Goal: Transaction & Acquisition: Purchase product/service

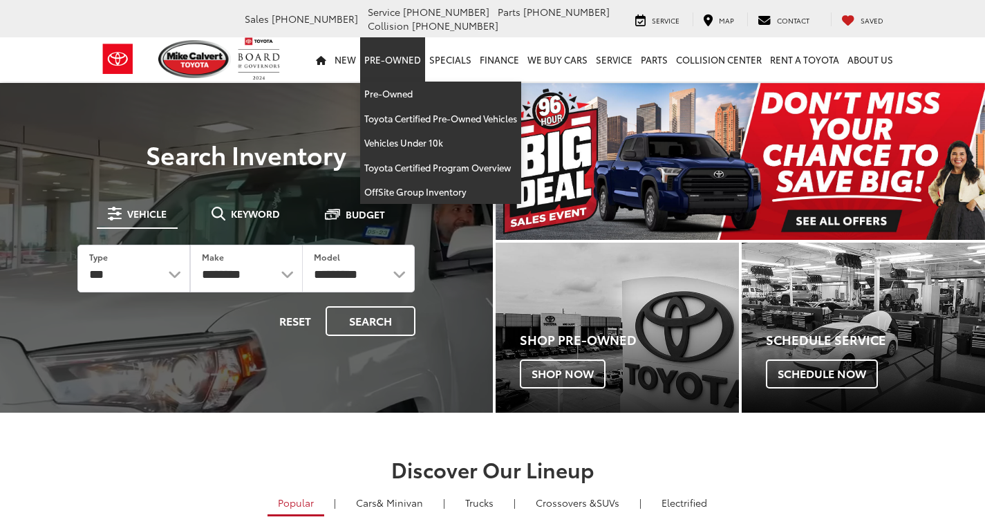
click at [405, 80] on link "Pre-Owned" at bounding box center [392, 59] width 65 height 44
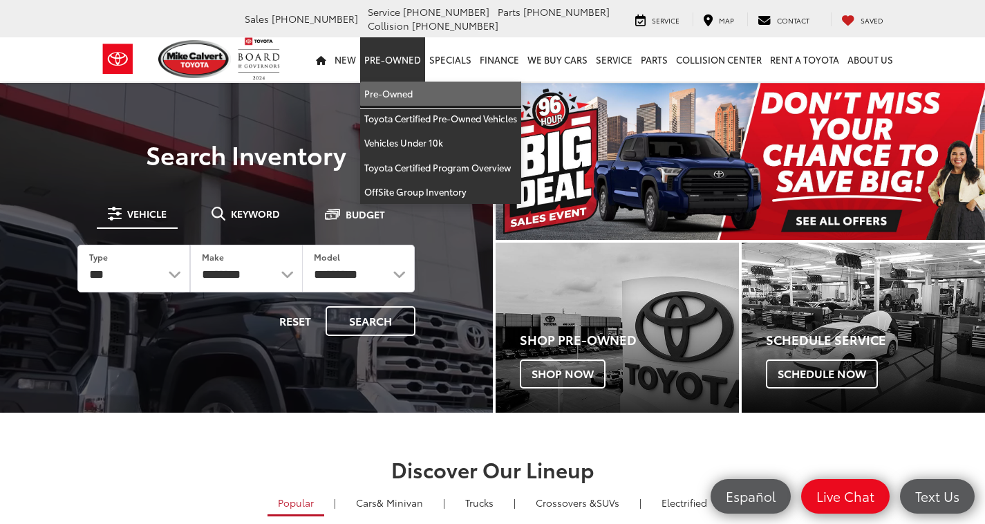
click at [401, 99] on link "Pre-Owned" at bounding box center [440, 94] width 161 height 25
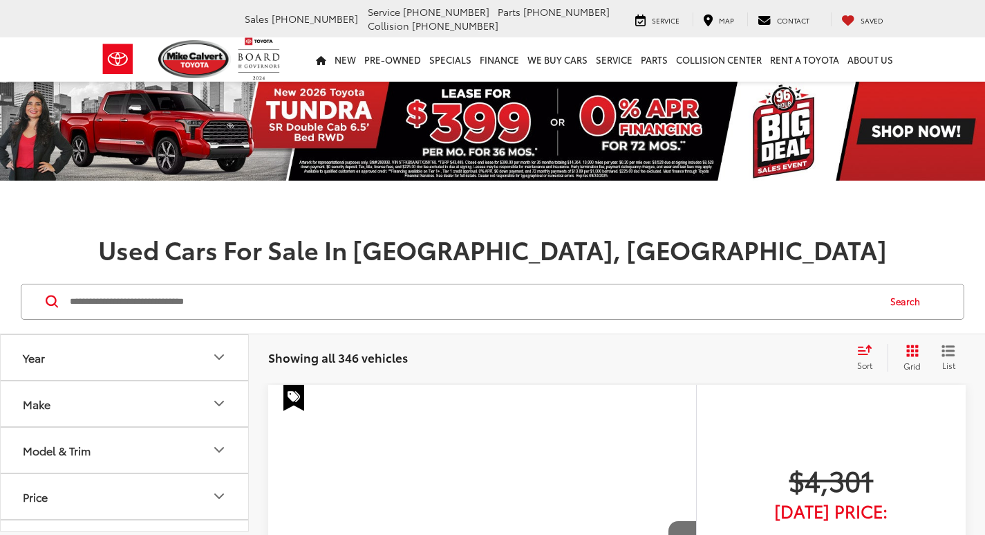
click at [190, 454] on button "Model & Trim" at bounding box center [125, 449] width 249 height 45
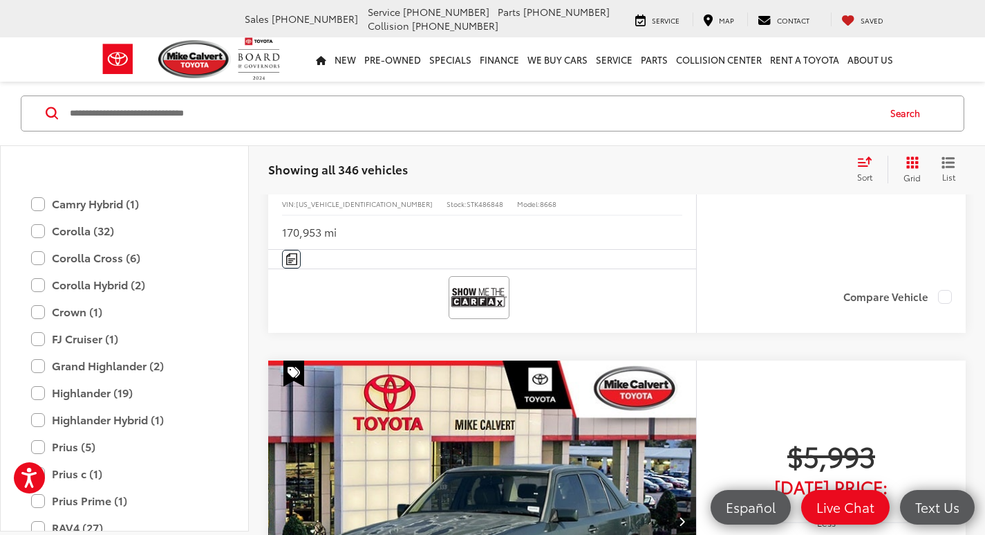
scroll to position [2628, 0]
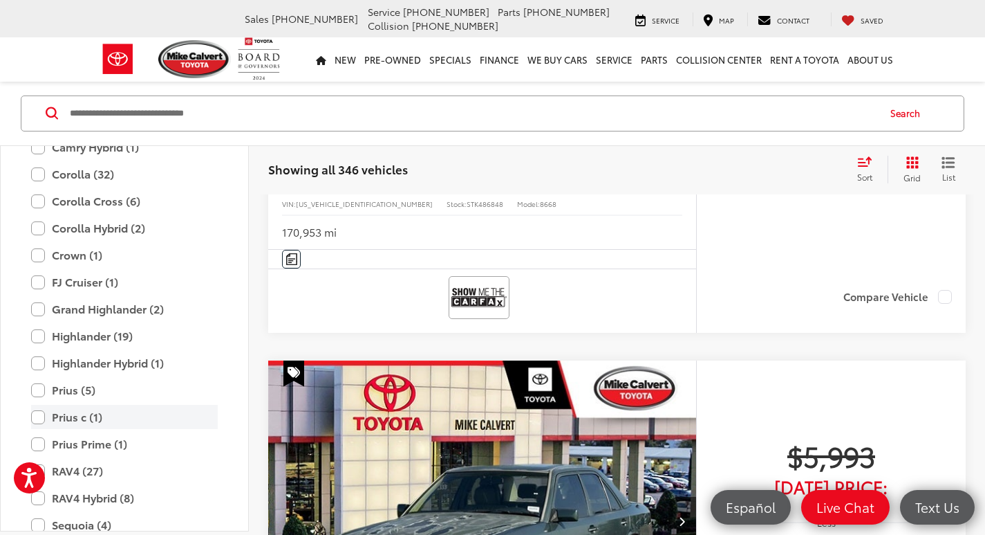
click at [68, 411] on label "Prius c (1)" at bounding box center [124, 417] width 187 height 24
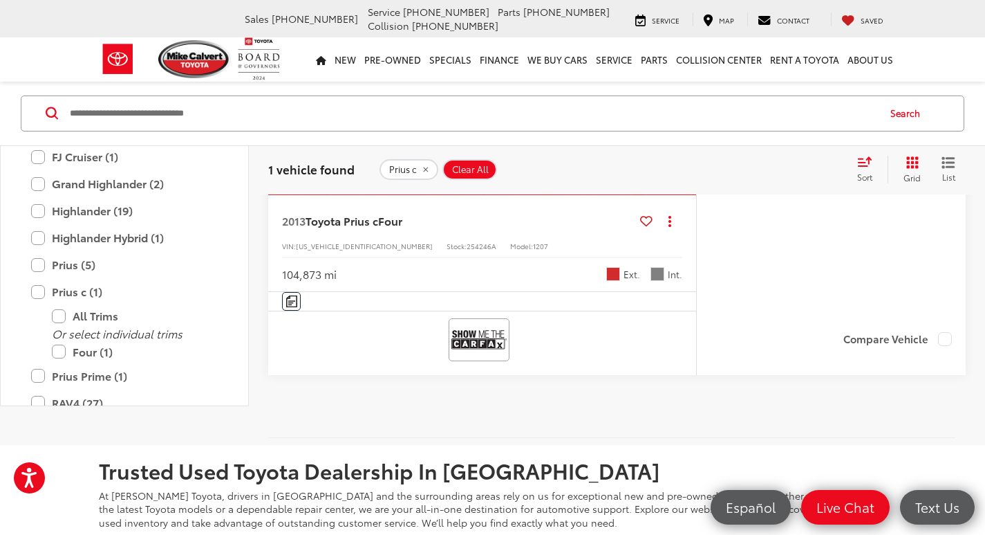
scroll to position [326, 0]
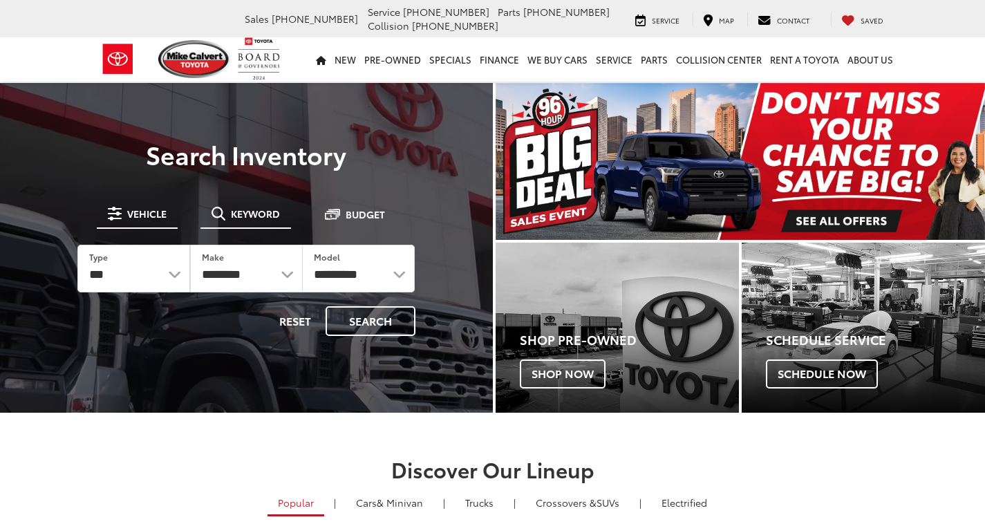
click at [245, 206] on button "Keyword" at bounding box center [246, 213] width 91 height 25
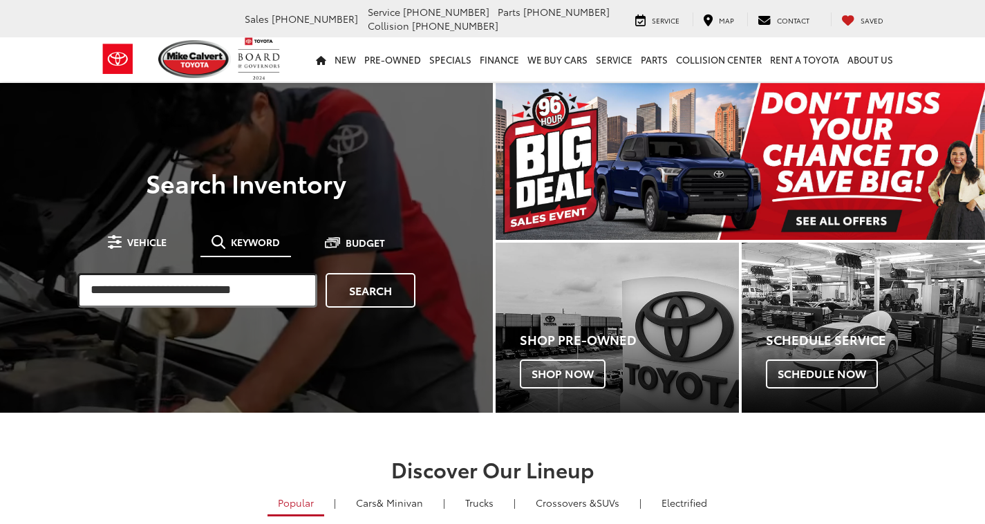
click at [281, 279] on input "search" at bounding box center [197, 290] width 240 height 35
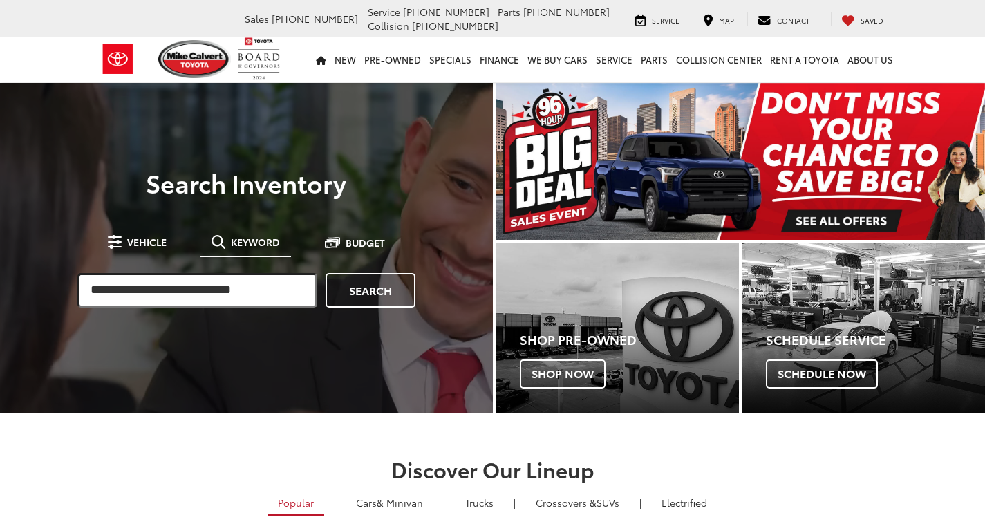
click at [282, 291] on input "search" at bounding box center [197, 290] width 240 height 35
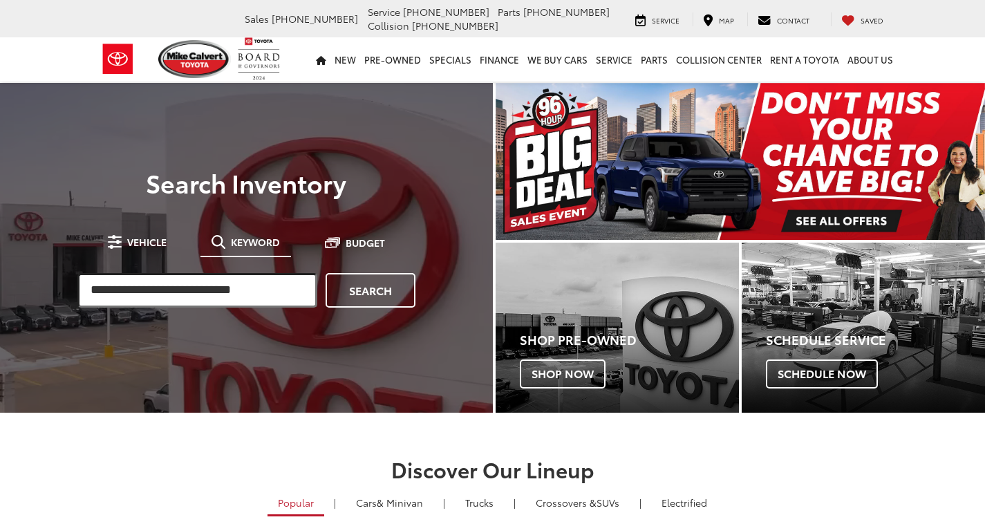
paste input "**********"
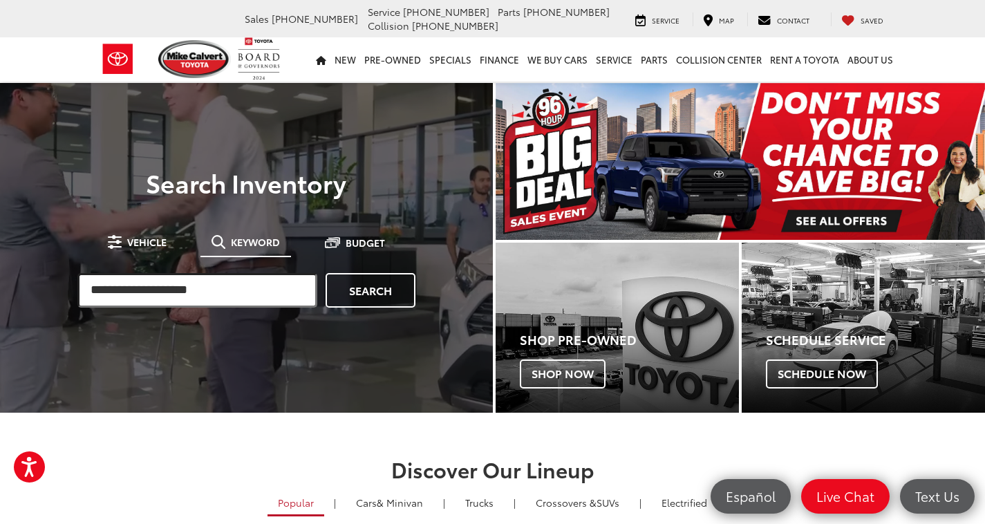
type input "**********"
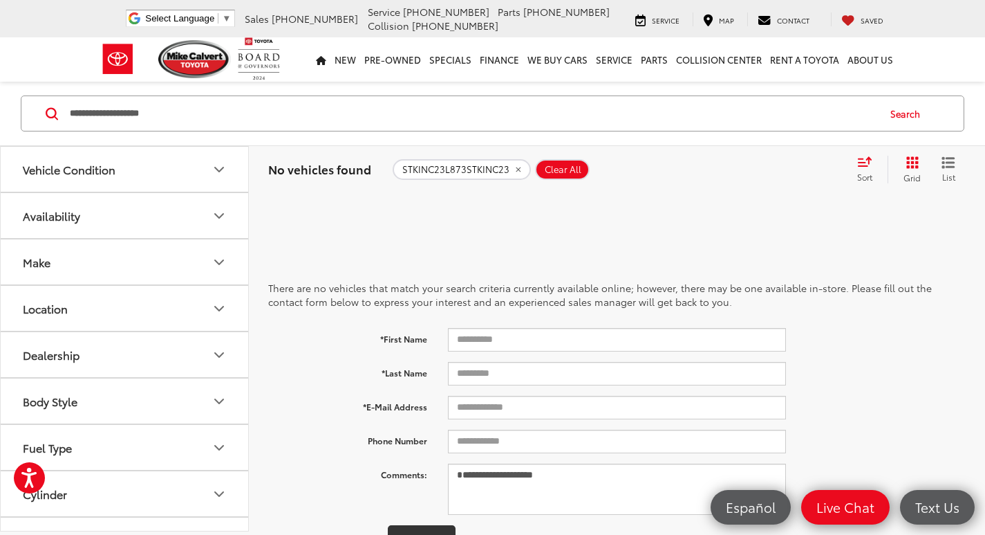
drag, startPoint x: 283, startPoint y: 113, endPoint x: 42, endPoint y: 101, distance: 240.9
click at [53, 101] on div "**********" at bounding box center [493, 113] width 944 height 36
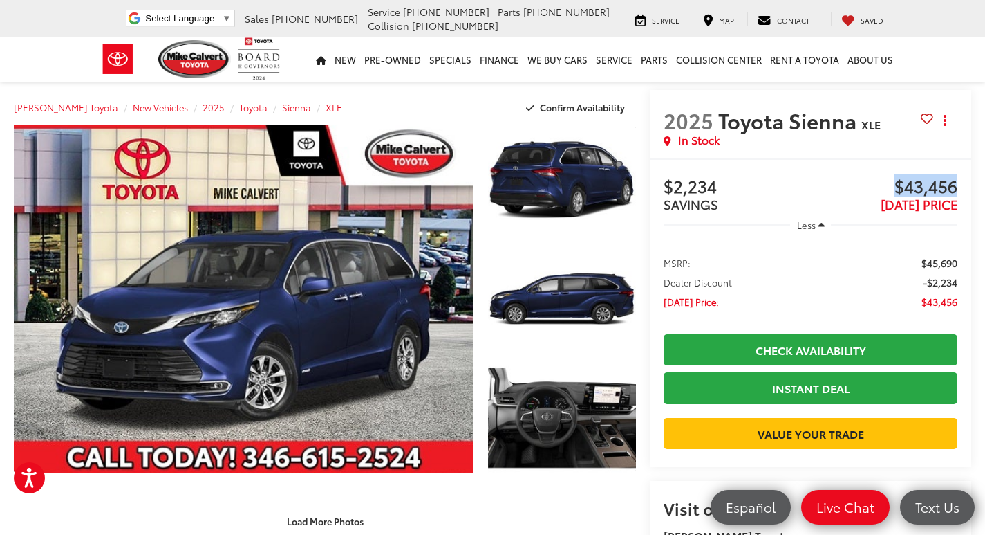
drag, startPoint x: 962, startPoint y: 185, endPoint x: 891, endPoint y: 191, distance: 71.5
click at [891, 191] on div "Buy $2,234 SAVINGS $43,456 [DATE] PRICE Less MSRP: $45,690 Dealer Discount -$2,…" at bounding box center [811, 312] width 322 height 308
copy span "$43,456"
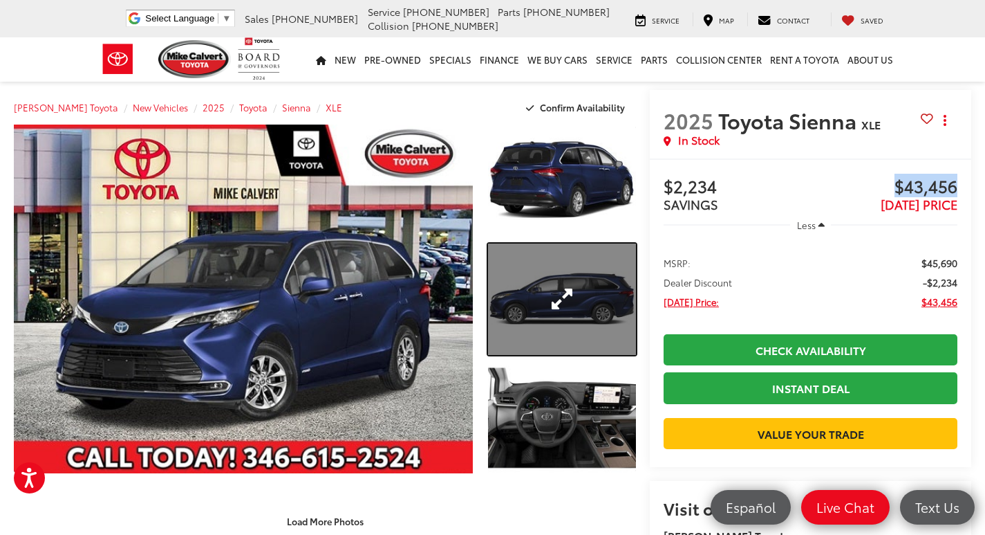
click at [585, 308] on link "Expand Photo 2" at bounding box center [562, 298] width 148 height 111
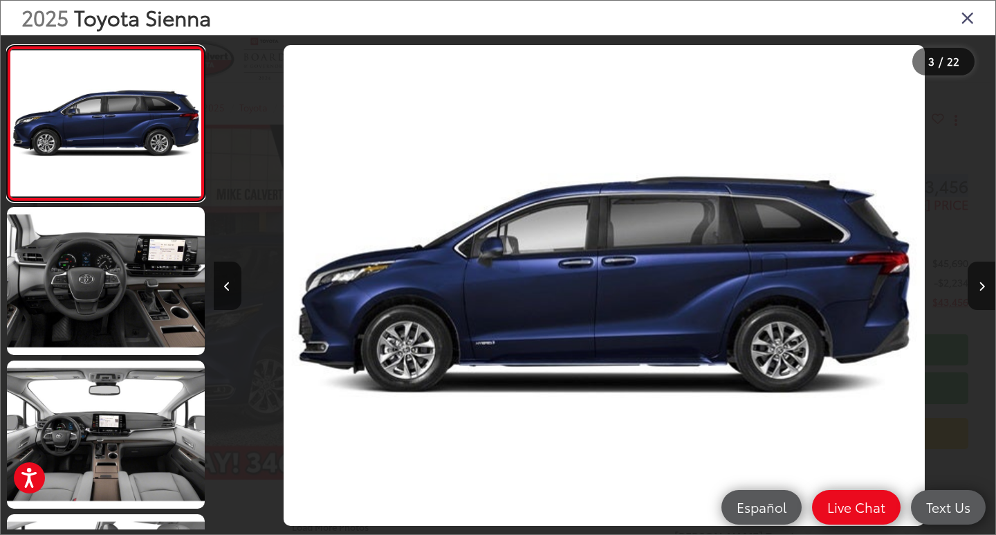
scroll to position [389, 0]
